Goal: Task Accomplishment & Management: Manage account settings

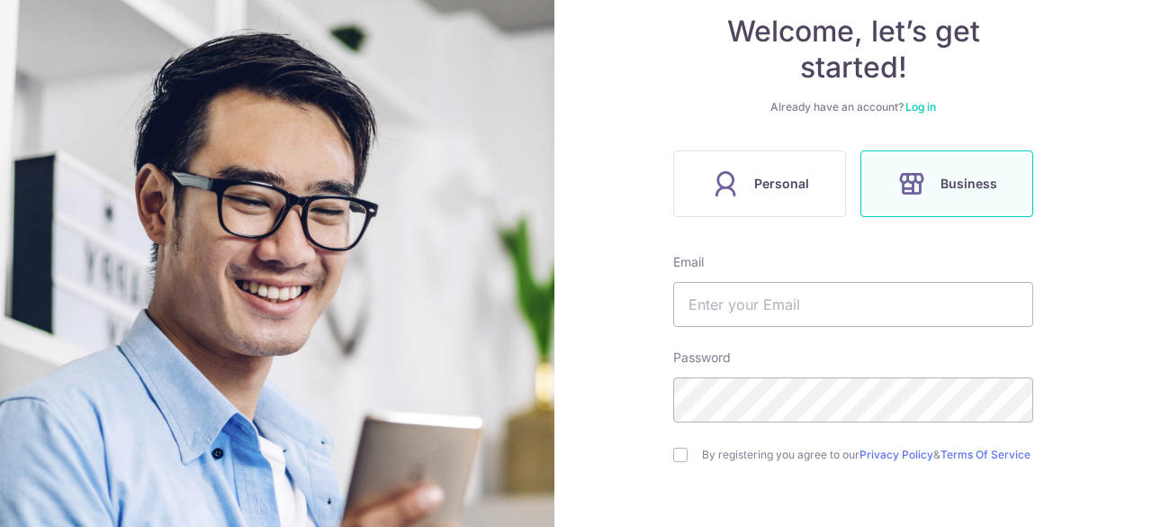
scroll to position [180, 0]
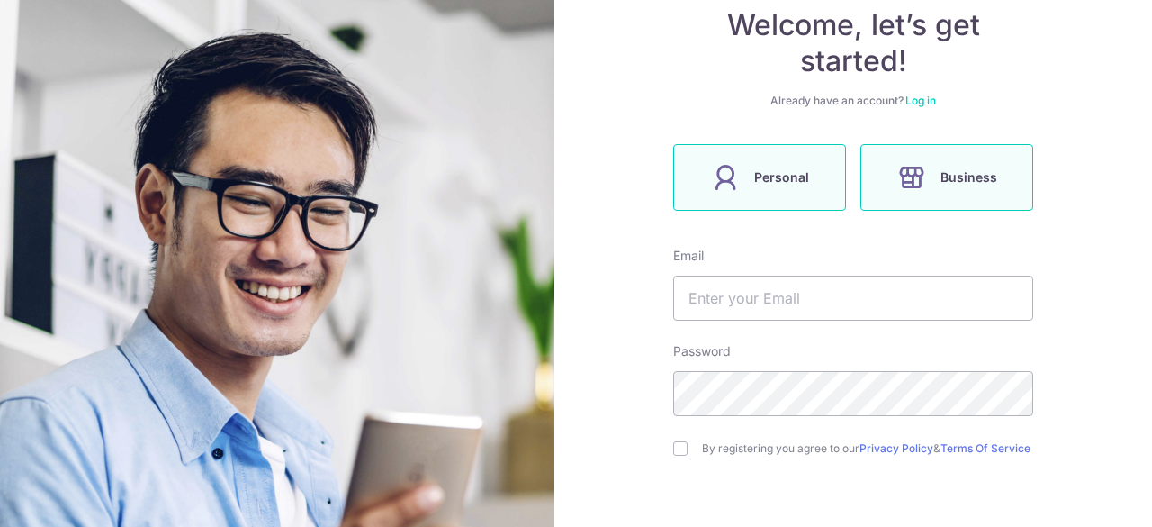
click at [754, 176] on span "Personal" at bounding box center [781, 178] width 55 height 22
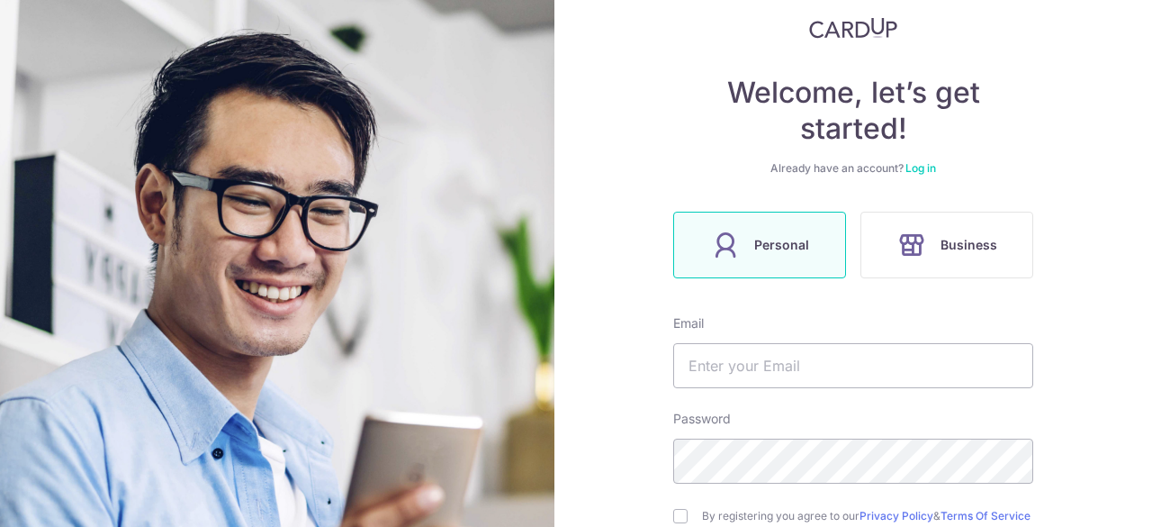
scroll to position [226, 0]
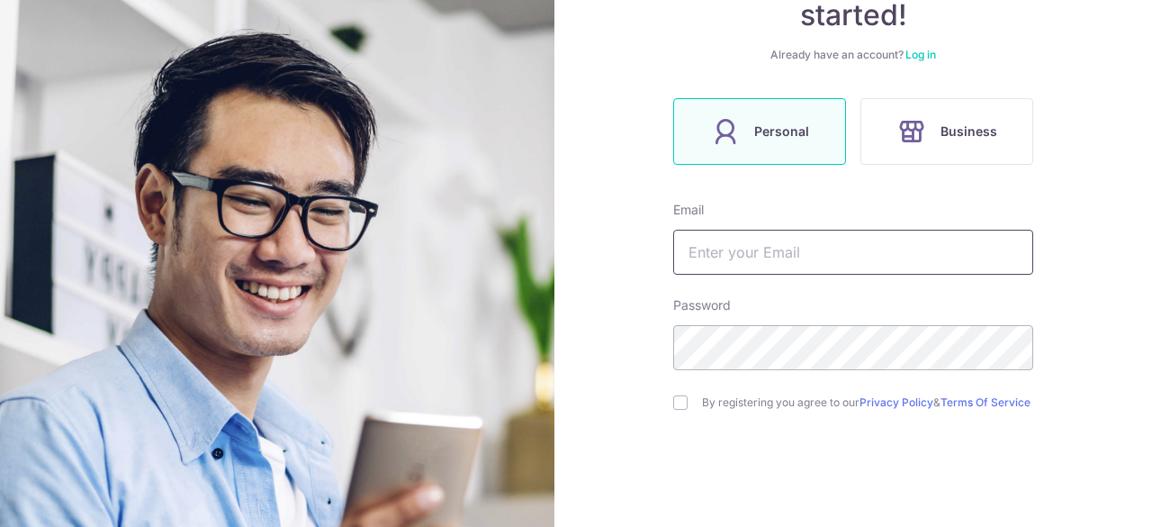
click at [832, 246] on input "text" at bounding box center [853, 252] width 360 height 45
type input "[EMAIL_ADDRESS][DOMAIN_NAME]"
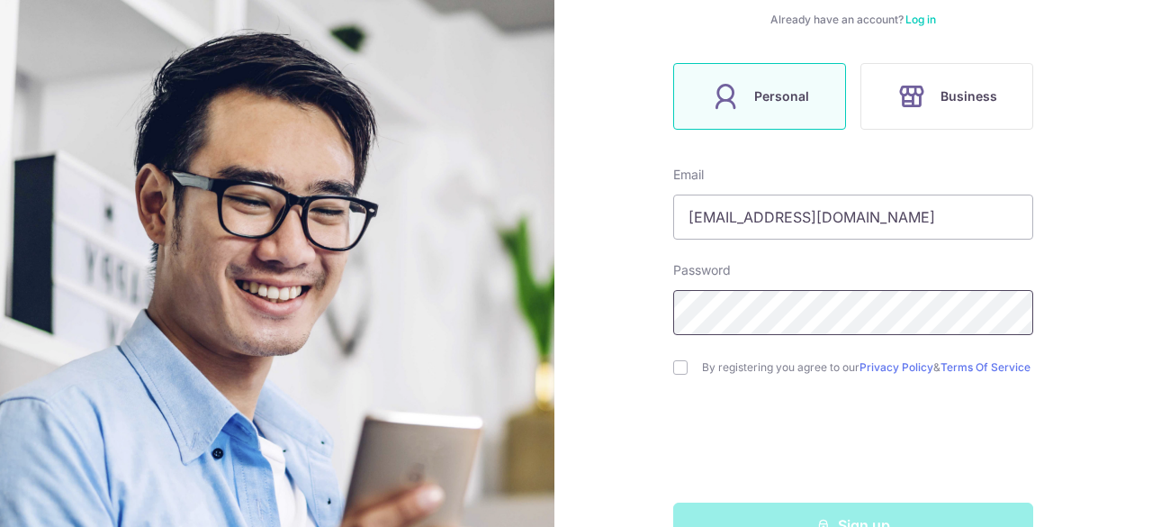
scroll to position [316, 0]
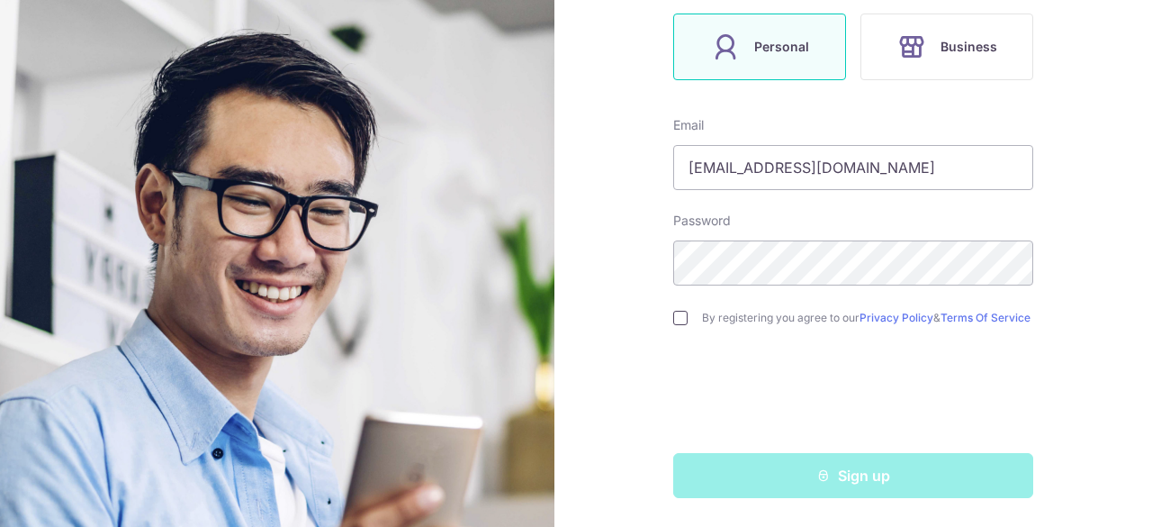
click at [677, 315] on input "checkbox" at bounding box center [680, 318] width 14 height 14
checkbox input "true"
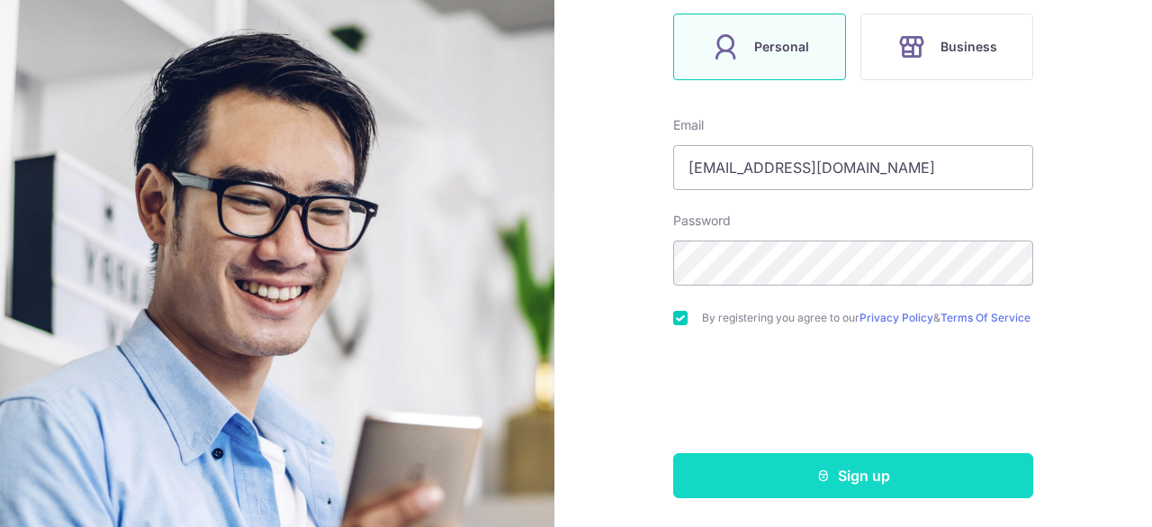
click at [877, 473] on button "Sign up" at bounding box center [853, 475] width 360 height 45
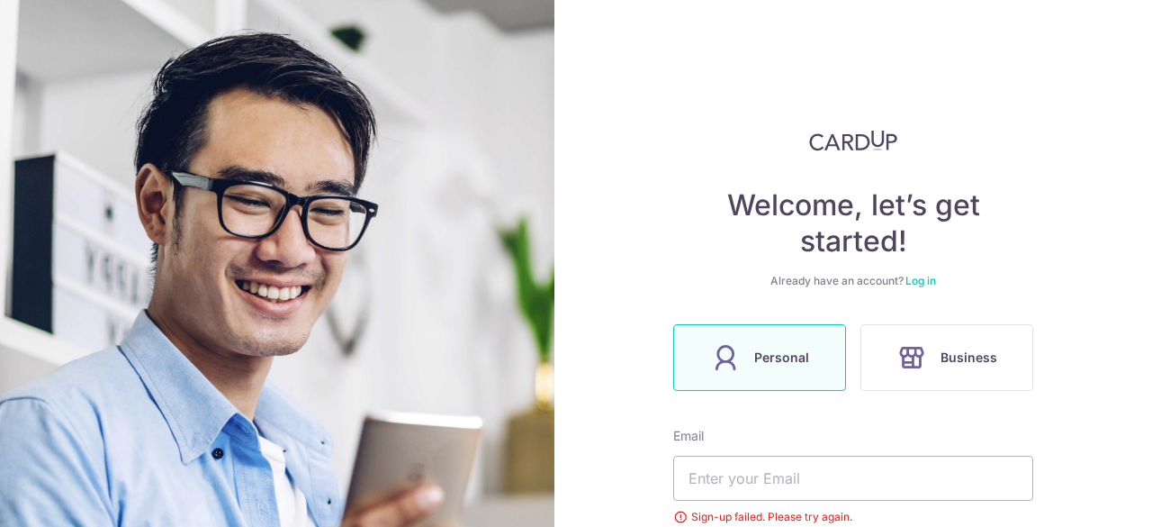
scroll to position [341, 0]
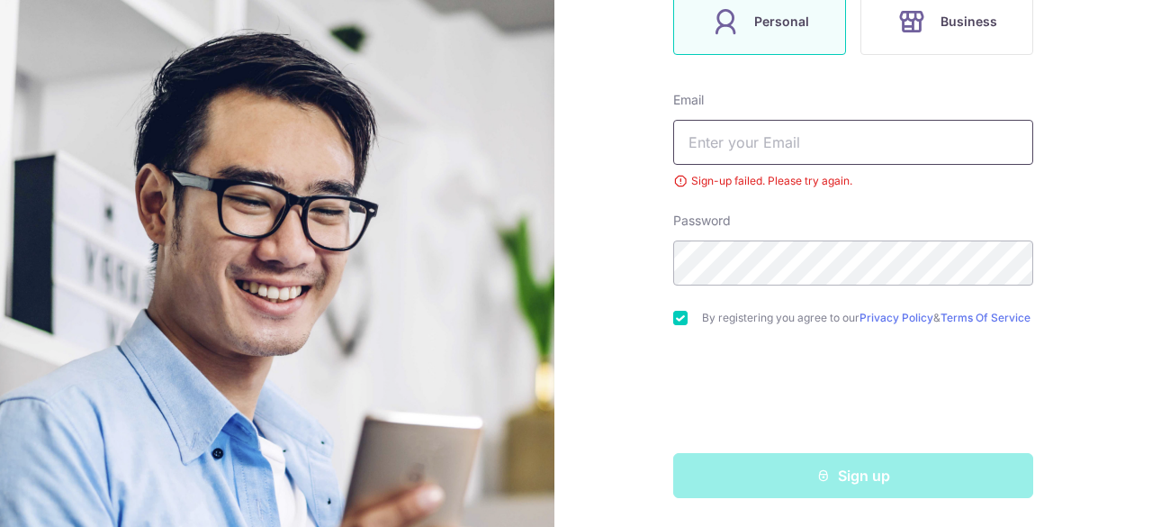
type input "[EMAIL_ADDRESS][DOMAIN_NAME]"
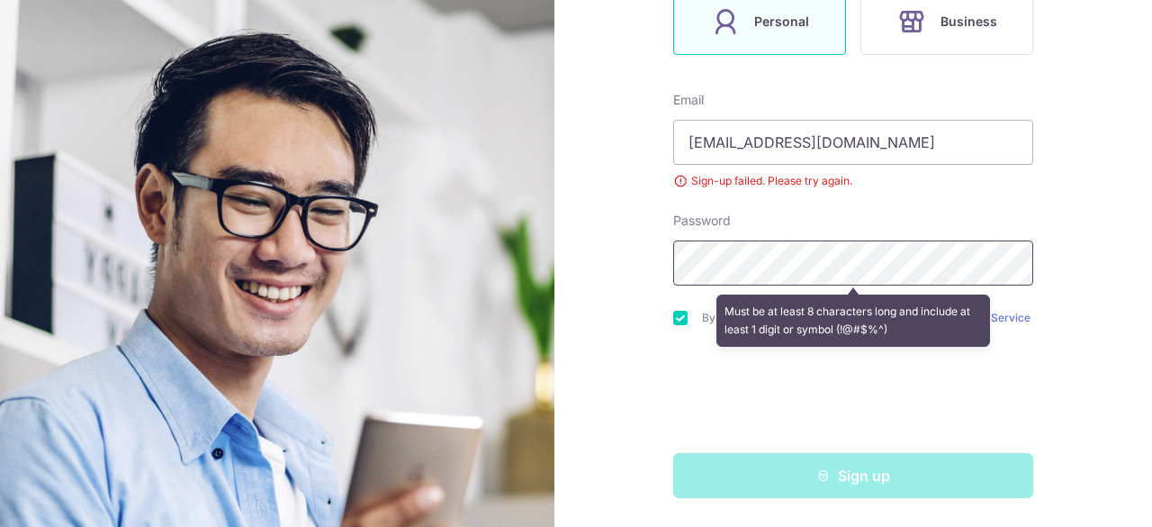
click at [585, 254] on div "Welcome, let’s get started! Already have an account? Log in Personal Business E…" at bounding box center [853, 263] width 598 height 527
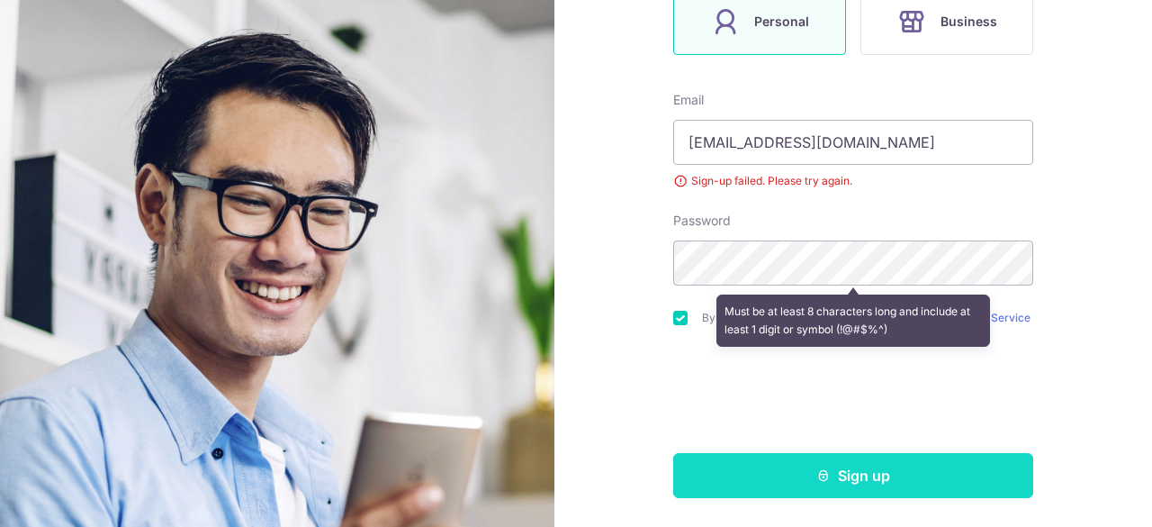
click at [844, 485] on button "Sign up" at bounding box center [853, 475] width 360 height 45
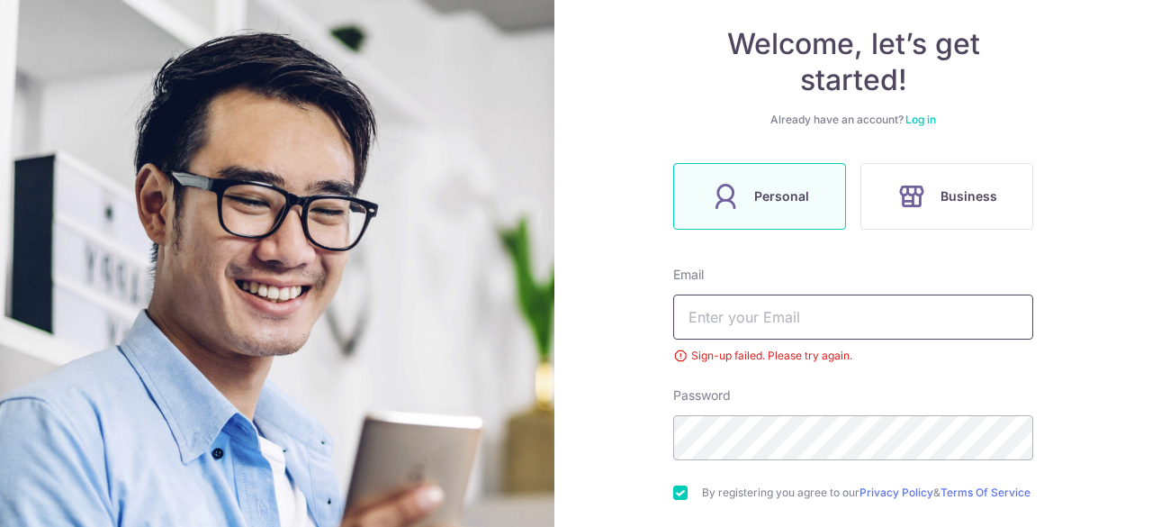
scroll to position [71, 0]
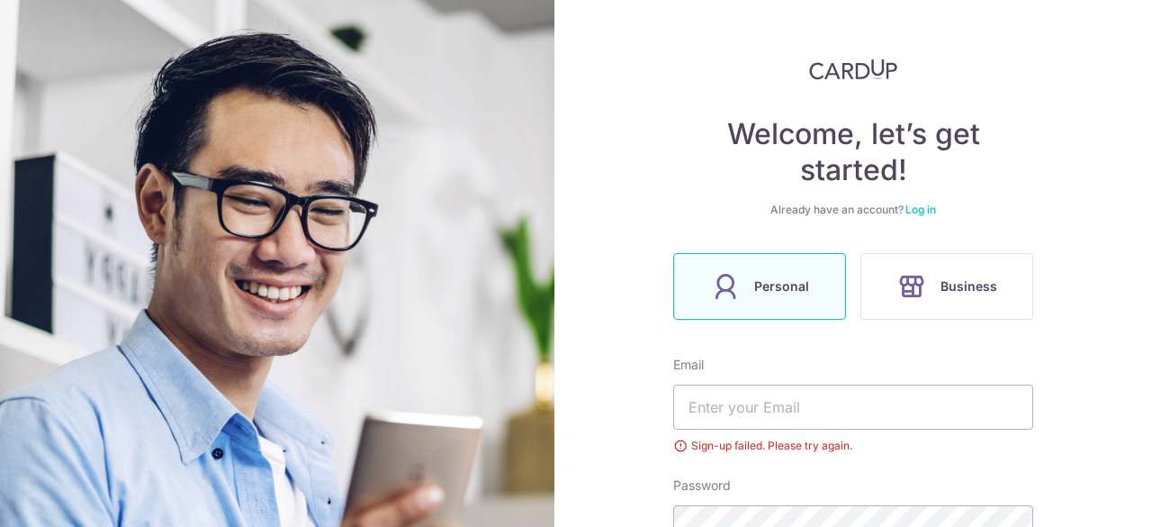
click at [918, 208] on link "Log in" at bounding box center [921, 210] width 31 height 14
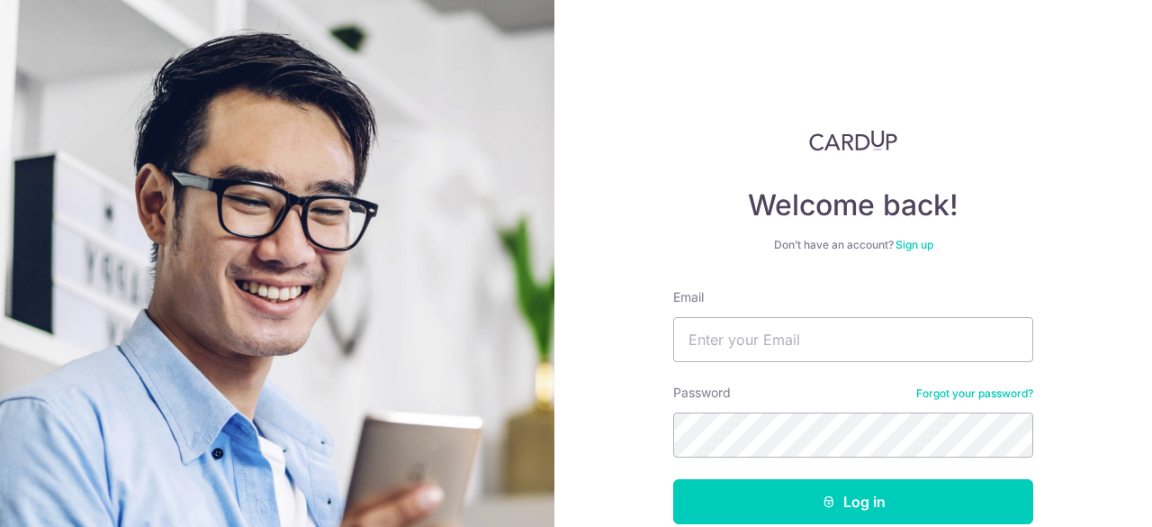
type input "[EMAIL_ADDRESS][DOMAIN_NAME]"
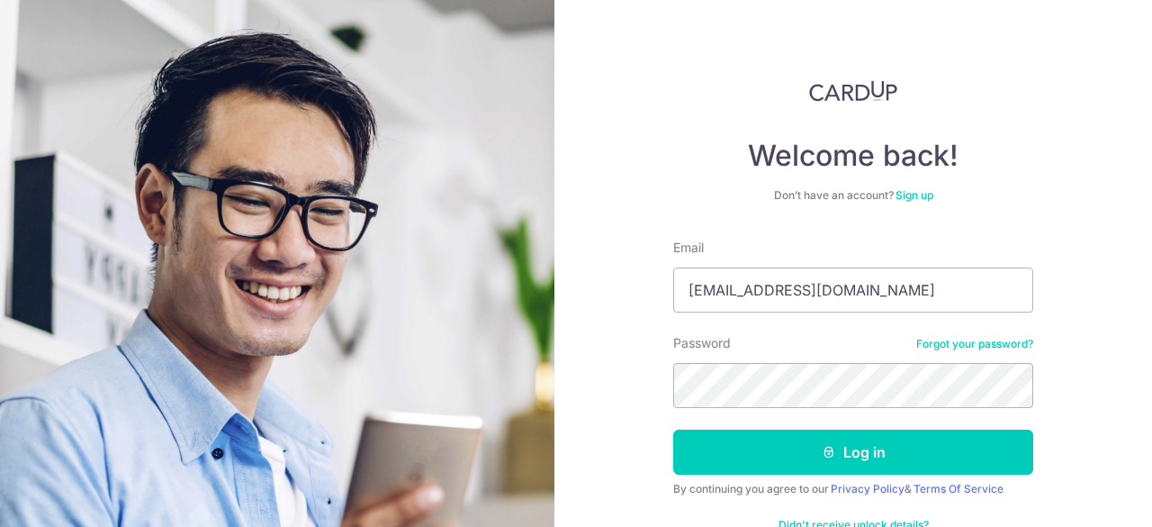
scroll to position [90, 0]
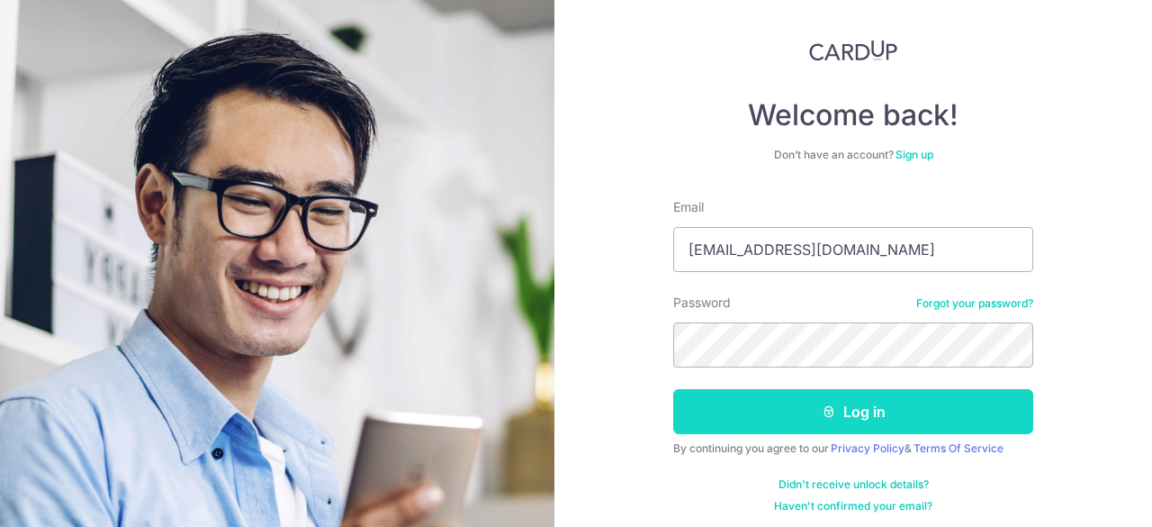
click at [829, 419] on button "Log in" at bounding box center [853, 411] width 360 height 45
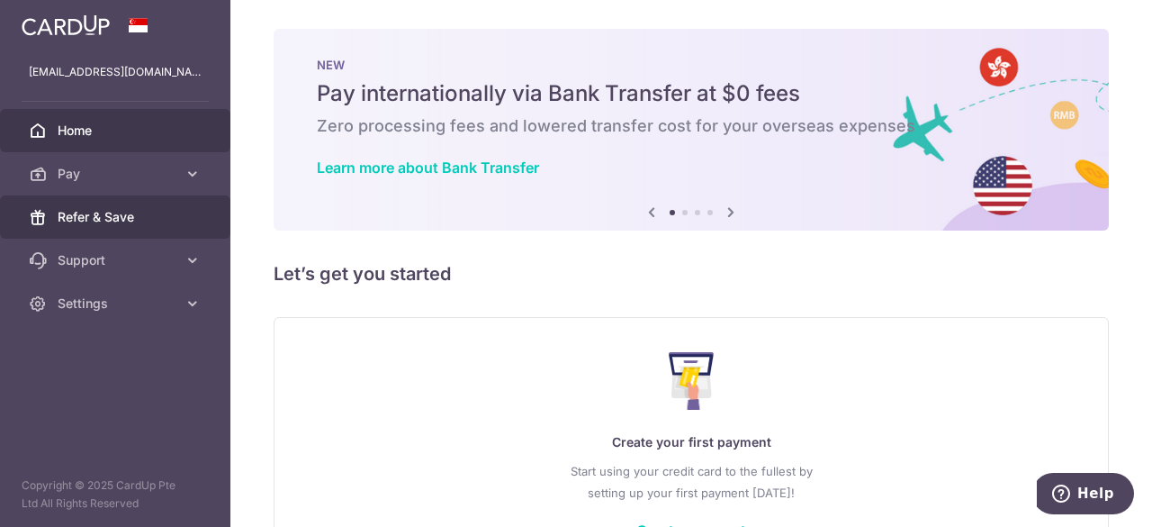
click at [108, 221] on span "Refer & Save" at bounding box center [117, 217] width 119 height 18
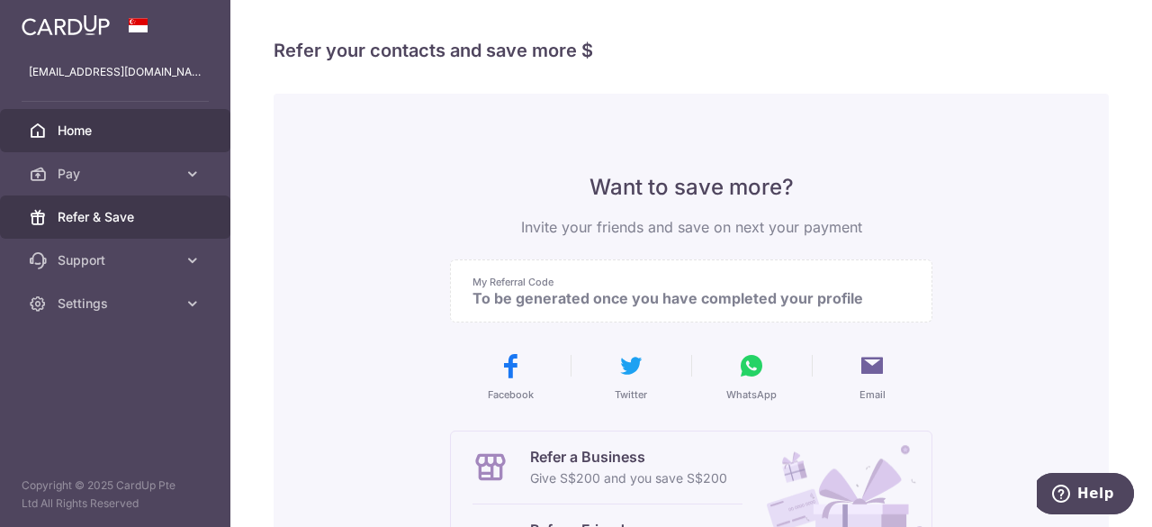
click at [93, 131] on span "Home" at bounding box center [117, 131] width 119 height 18
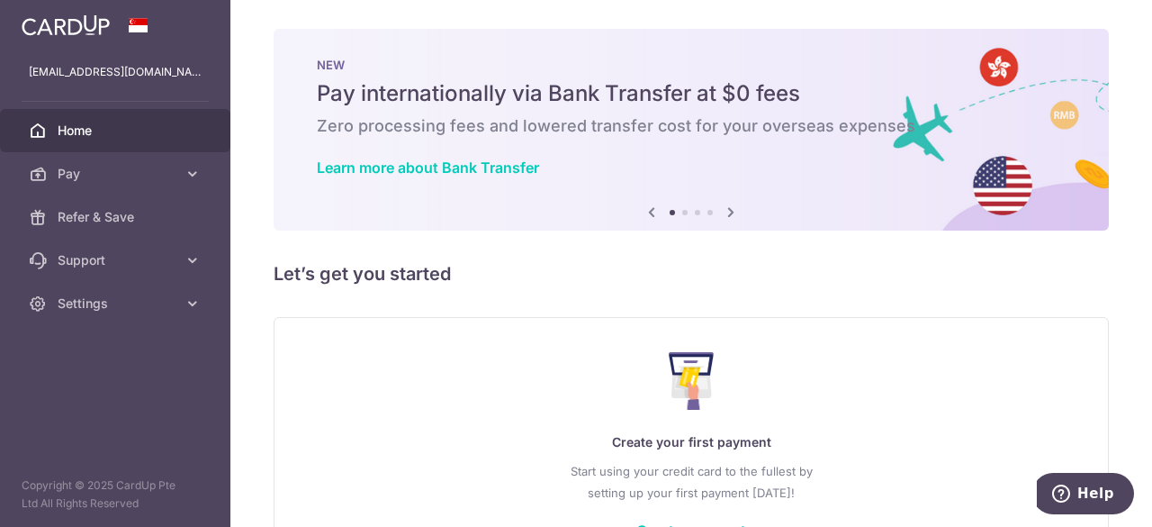
click at [722, 216] on icon at bounding box center [731, 212] width 22 height 23
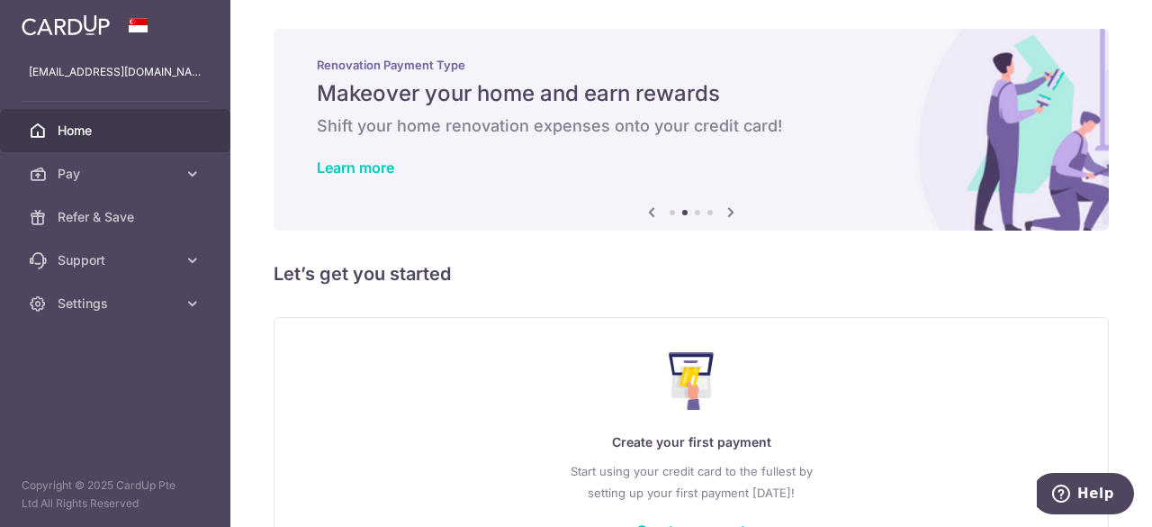
click at [722, 216] on icon at bounding box center [731, 212] width 22 height 23
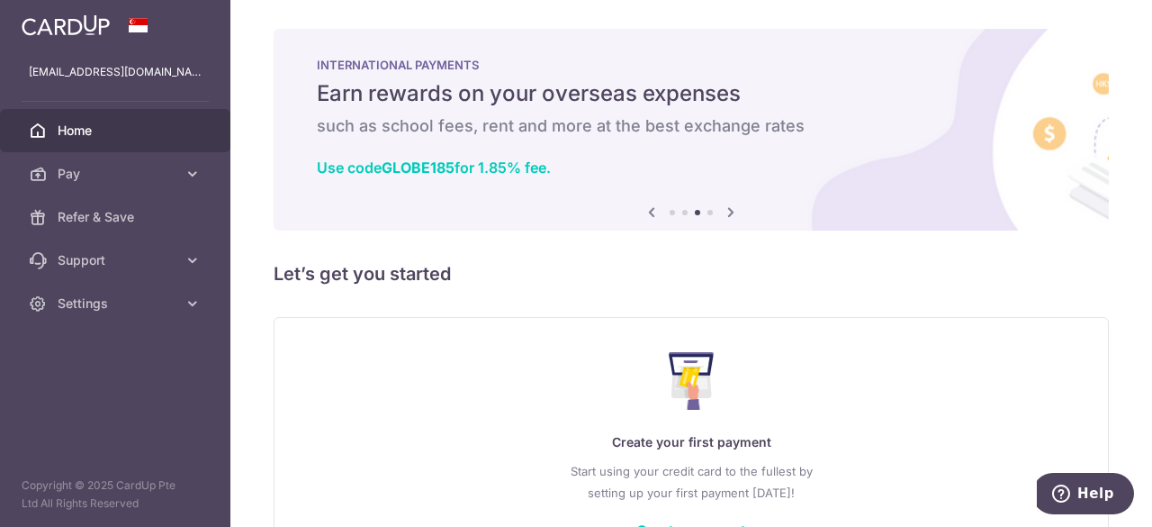
click at [722, 216] on icon at bounding box center [731, 212] width 22 height 23
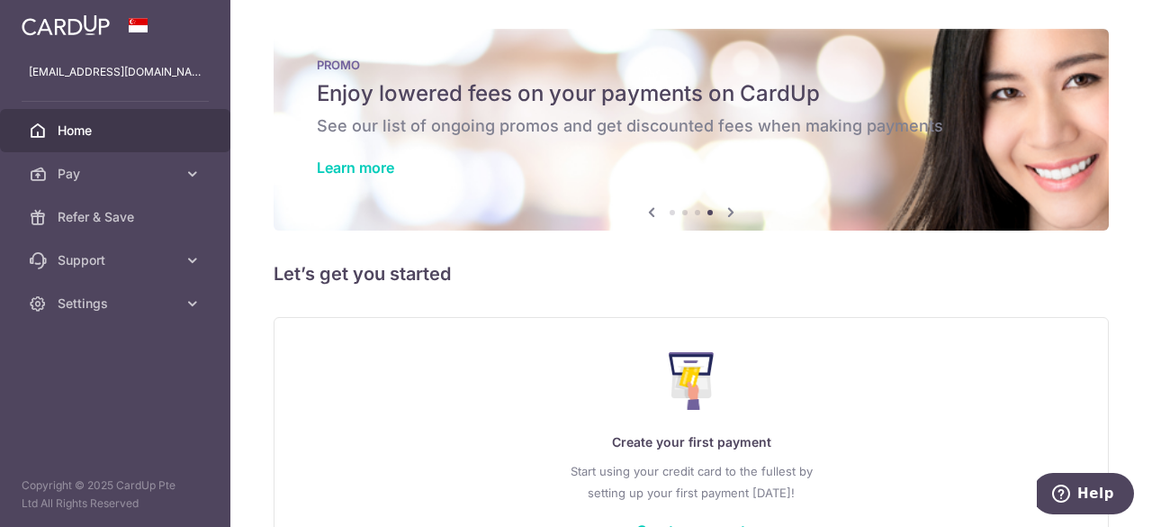
click at [724, 216] on icon at bounding box center [731, 212] width 22 height 23
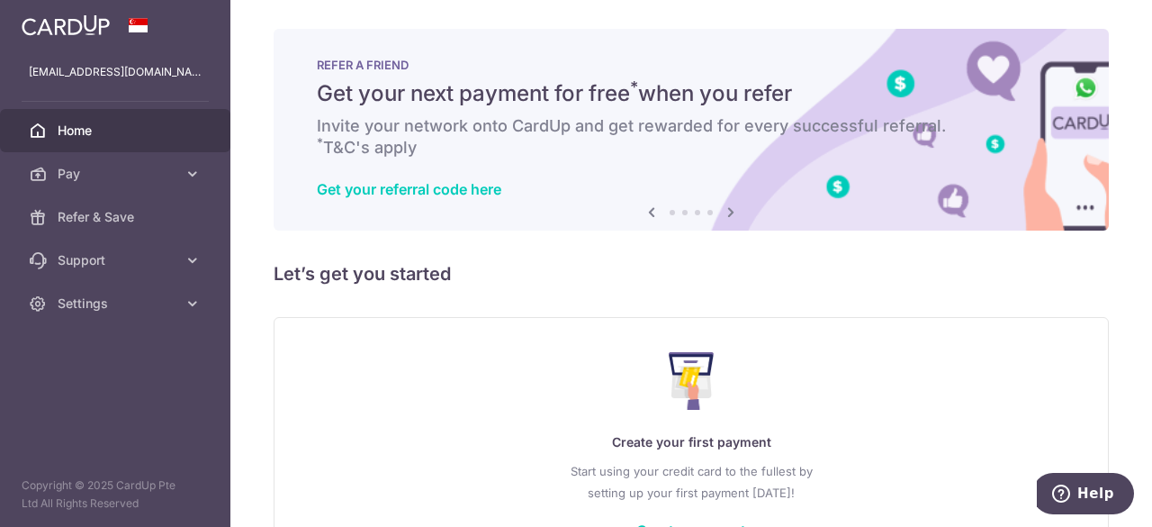
click at [724, 216] on icon at bounding box center [731, 212] width 22 height 23
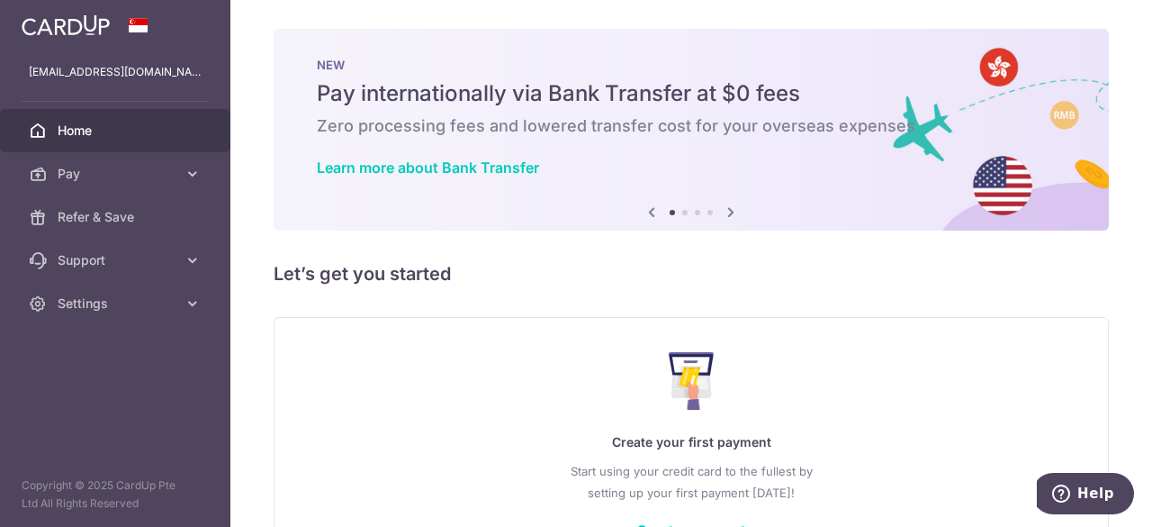
click at [724, 216] on icon at bounding box center [731, 212] width 22 height 23
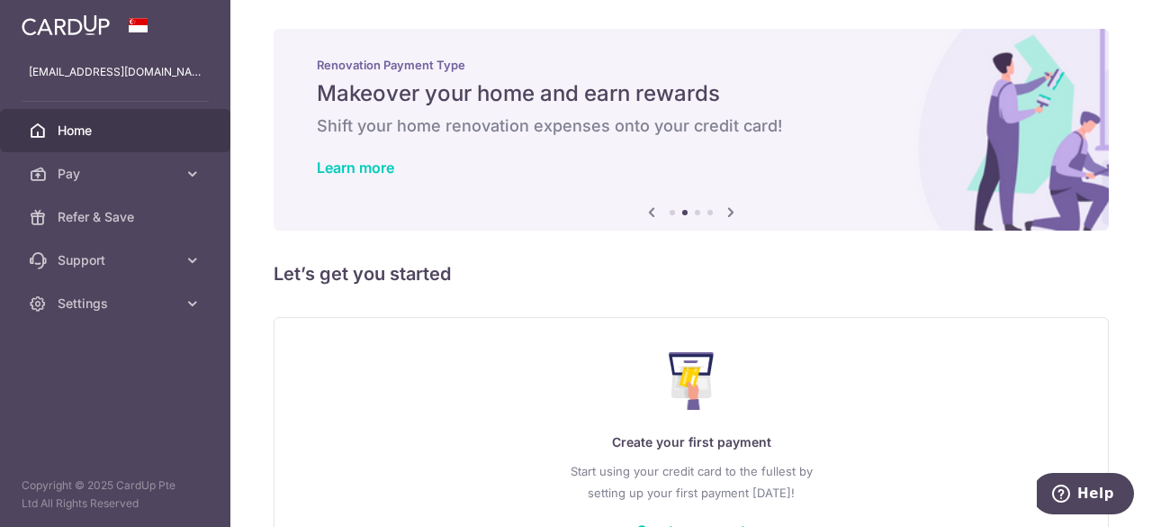
click at [724, 216] on icon at bounding box center [731, 212] width 22 height 23
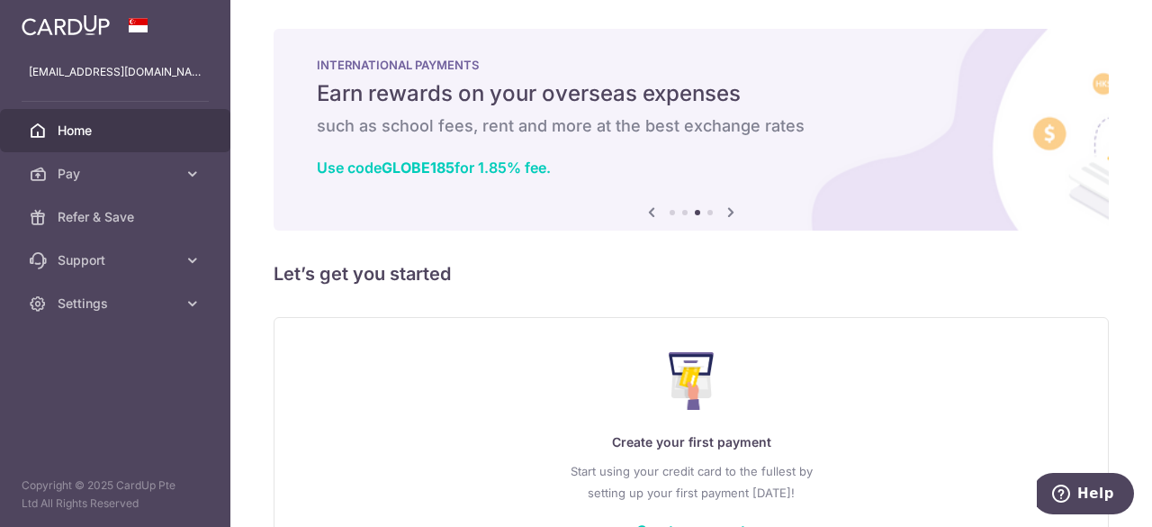
click at [726, 215] on icon at bounding box center [731, 212] width 22 height 23
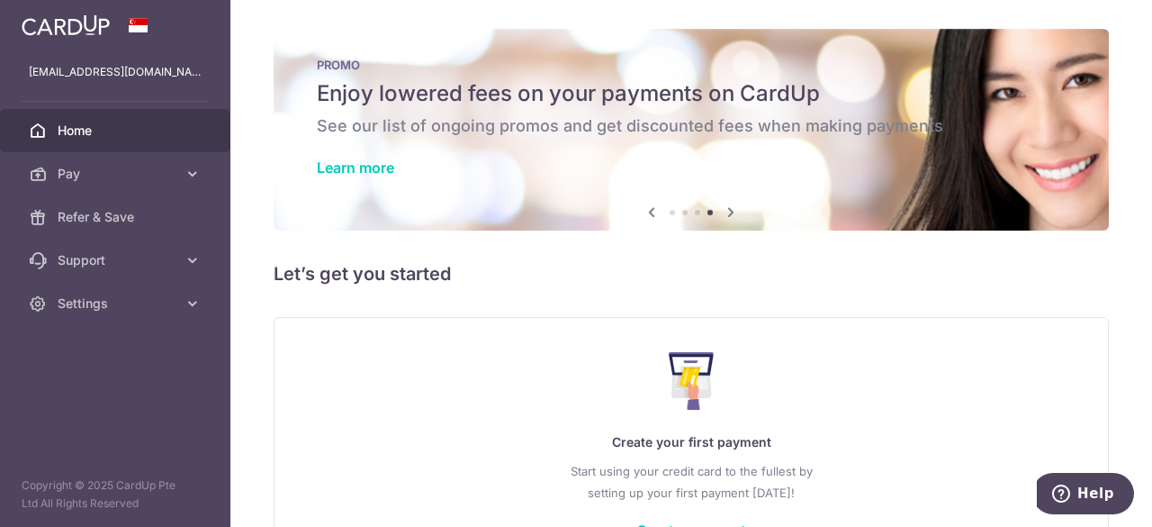
click at [726, 215] on icon at bounding box center [731, 212] width 22 height 23
click at [194, 174] on icon at bounding box center [193, 174] width 18 height 18
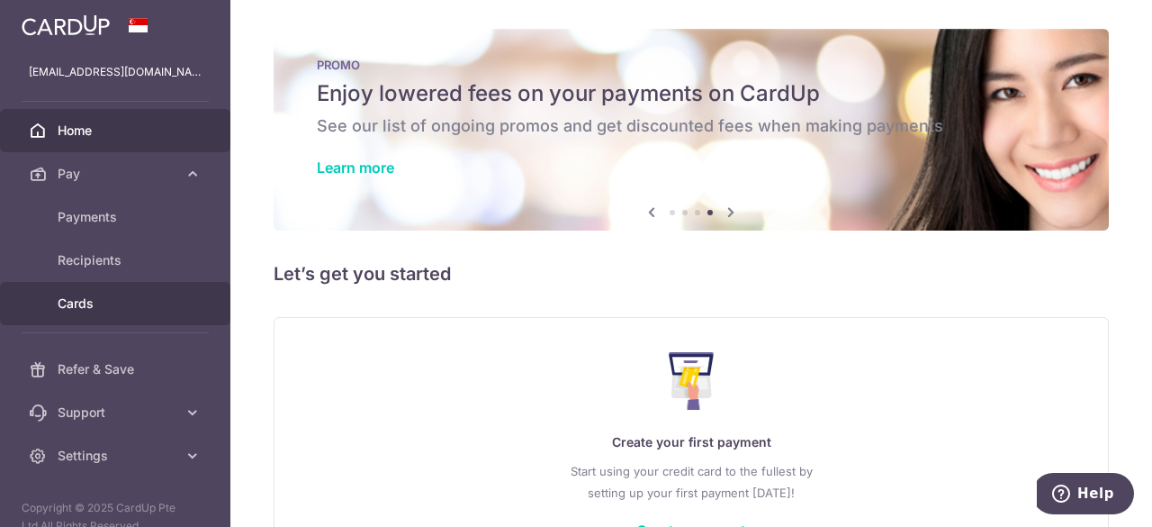
click at [74, 305] on span "Cards" at bounding box center [117, 303] width 119 height 18
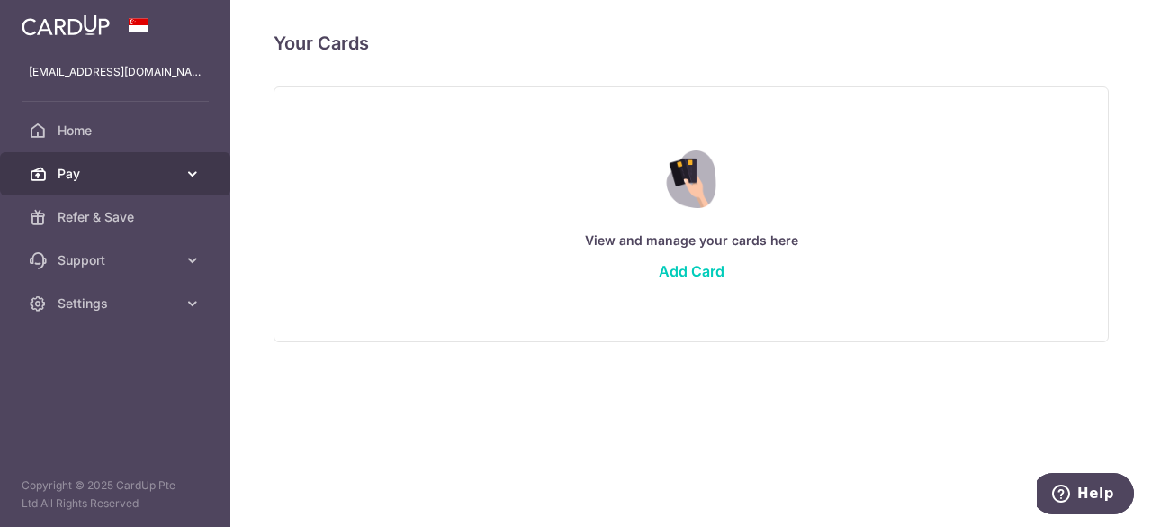
click at [194, 178] on icon at bounding box center [193, 174] width 18 height 18
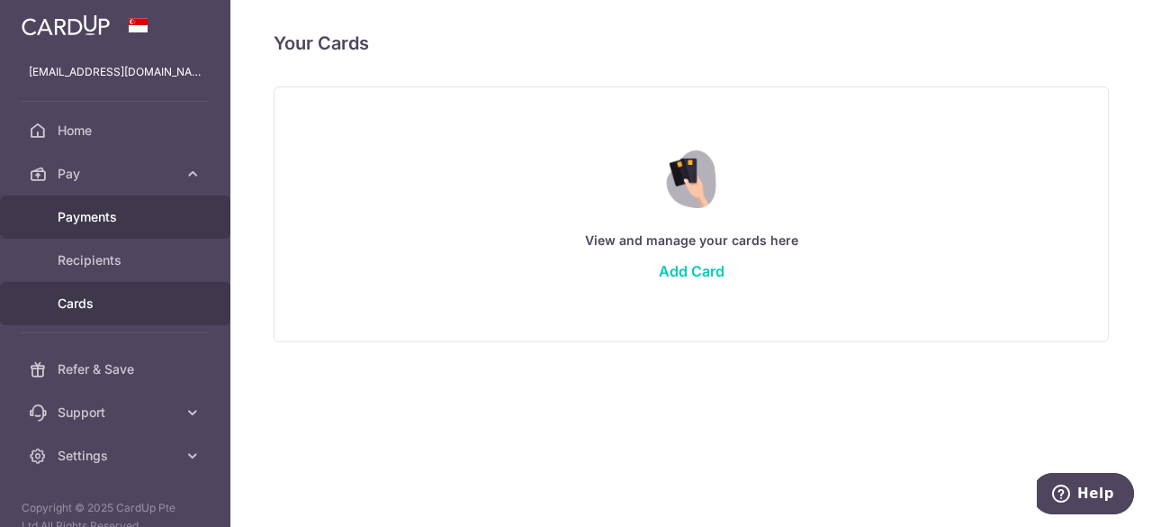
click at [105, 213] on span "Payments" at bounding box center [117, 217] width 119 height 18
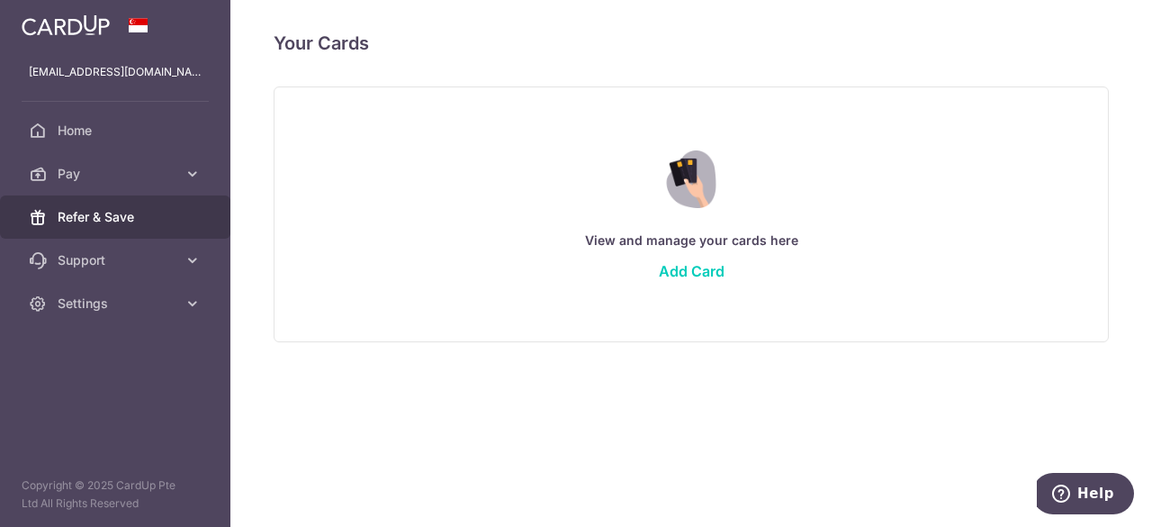
click at [80, 219] on span "Refer & Save" at bounding box center [117, 217] width 119 height 18
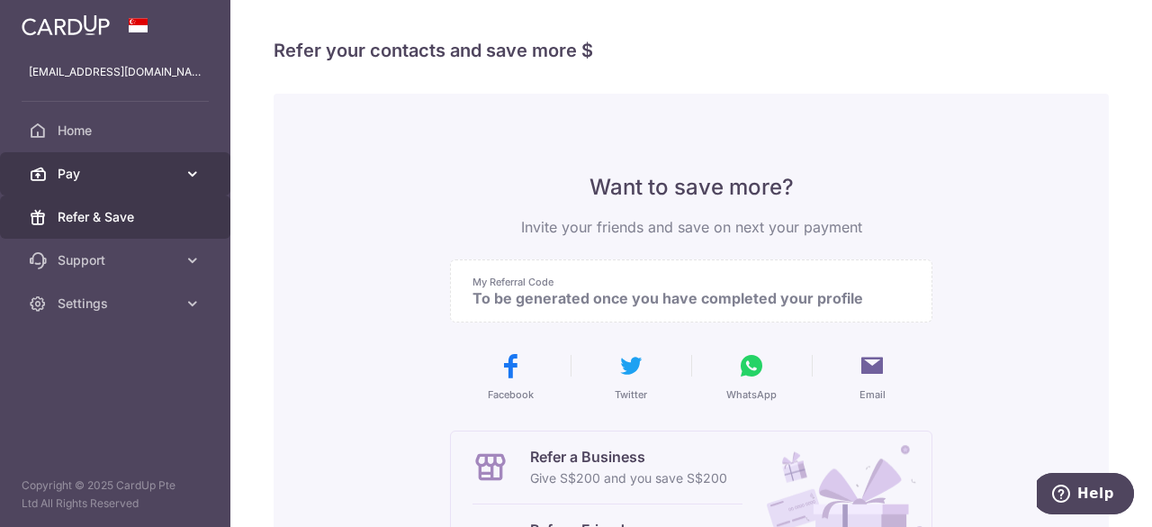
click at [98, 180] on span "Pay" at bounding box center [117, 174] width 119 height 18
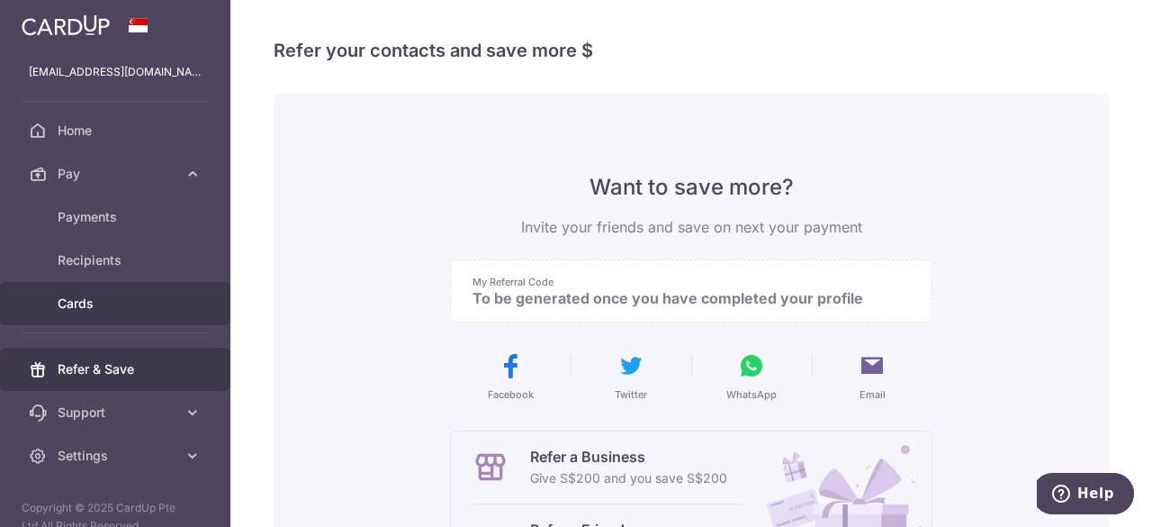
click at [83, 303] on span "Cards" at bounding box center [117, 303] width 119 height 18
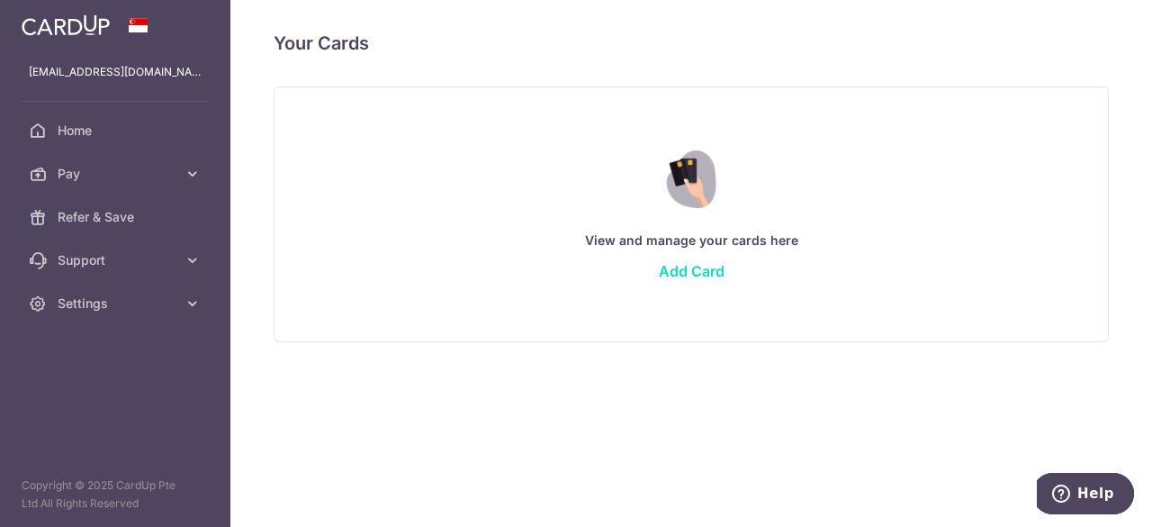
click at [697, 271] on link "Add Card" at bounding box center [692, 271] width 66 height 18
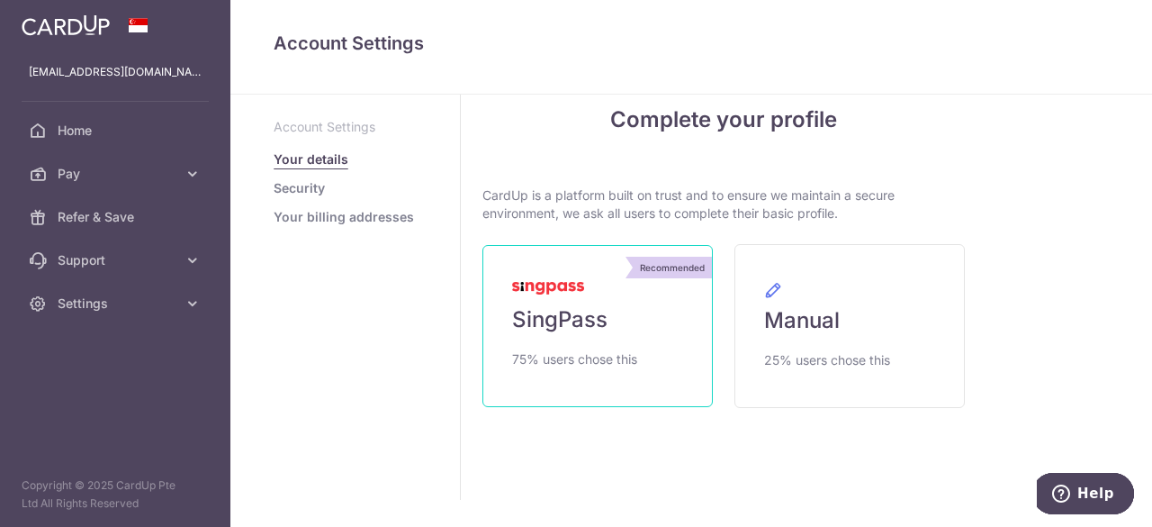
scroll to position [41, 0]
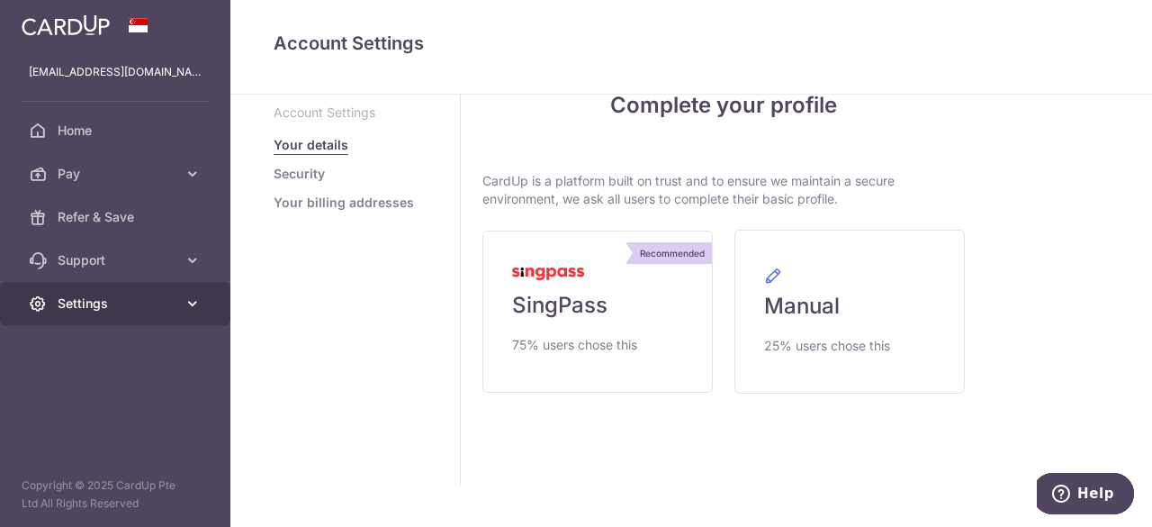
click at [63, 297] on span "Settings" at bounding box center [117, 303] width 119 height 18
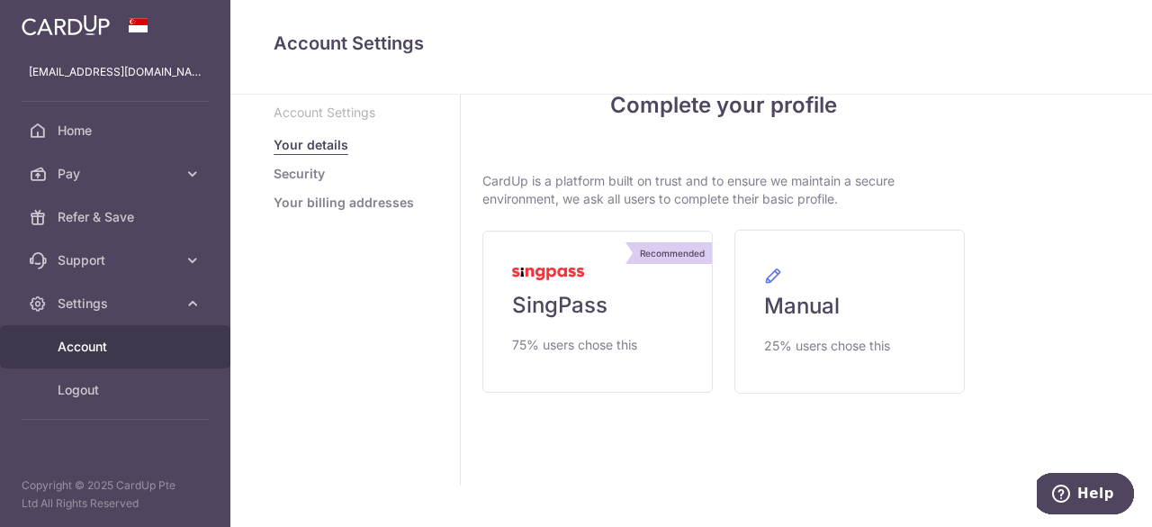
click at [80, 348] on span "Account" at bounding box center [117, 347] width 119 height 18
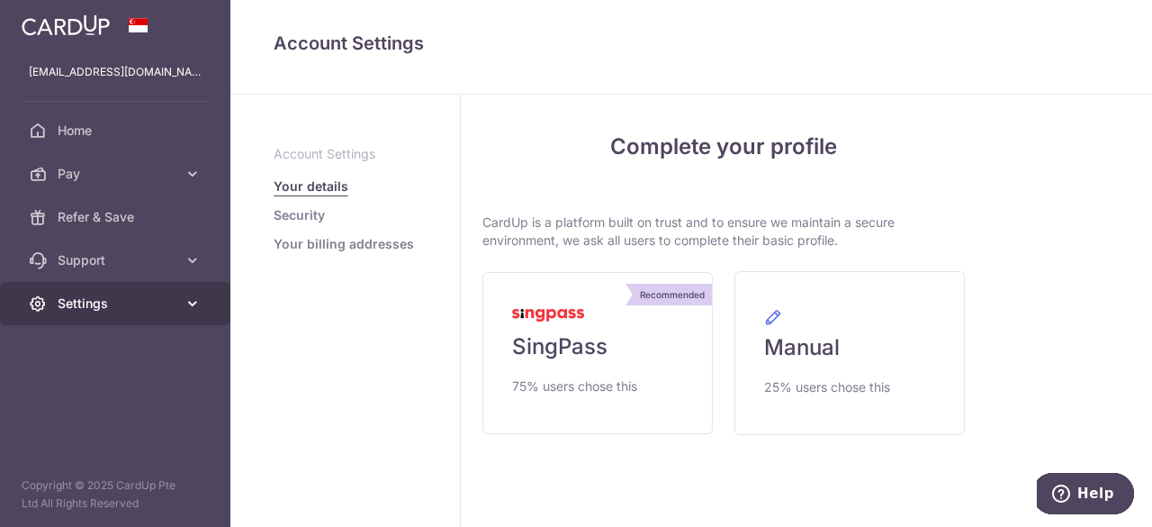
click at [192, 309] on icon at bounding box center [193, 303] width 18 height 18
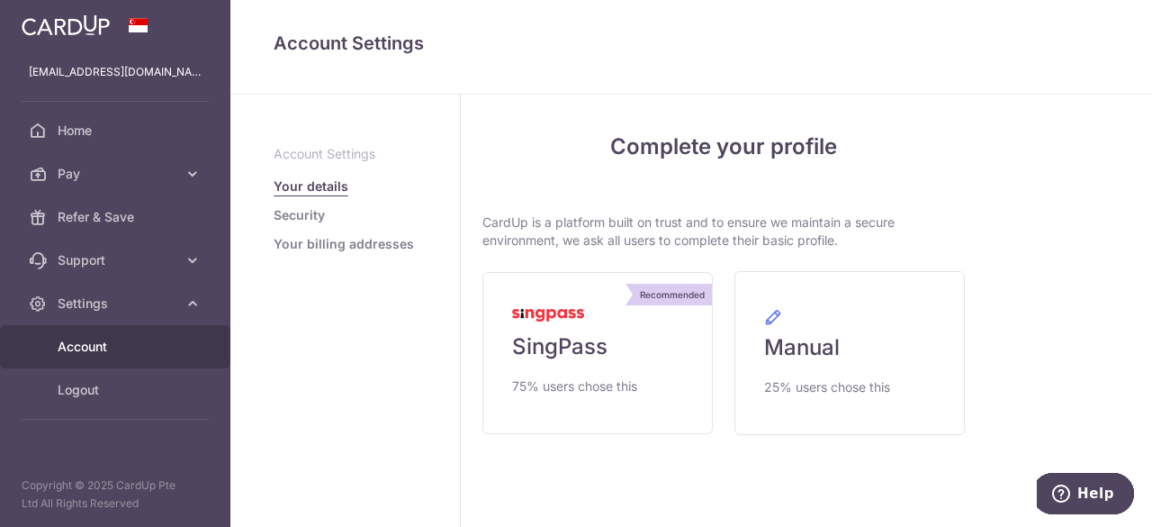
click at [85, 348] on span "Account" at bounding box center [117, 347] width 119 height 18
